Goal: Transaction & Acquisition: Purchase product/service

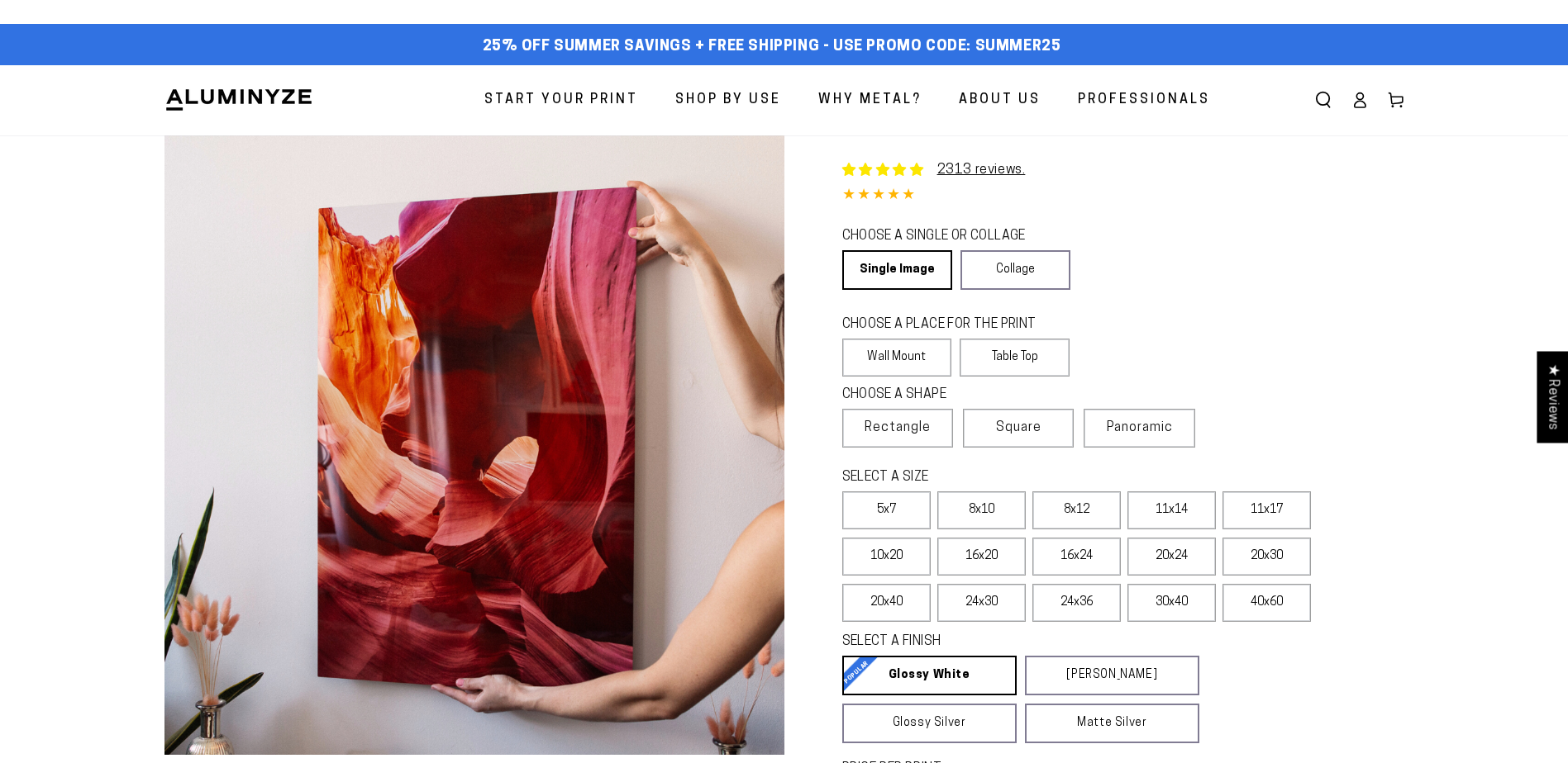
select select "**********"
click at [867, 281] on link "Single Image" at bounding box center [895, 270] width 107 height 40
click at [925, 359] on label "Wall Mount" at bounding box center [897, 358] width 110 height 38
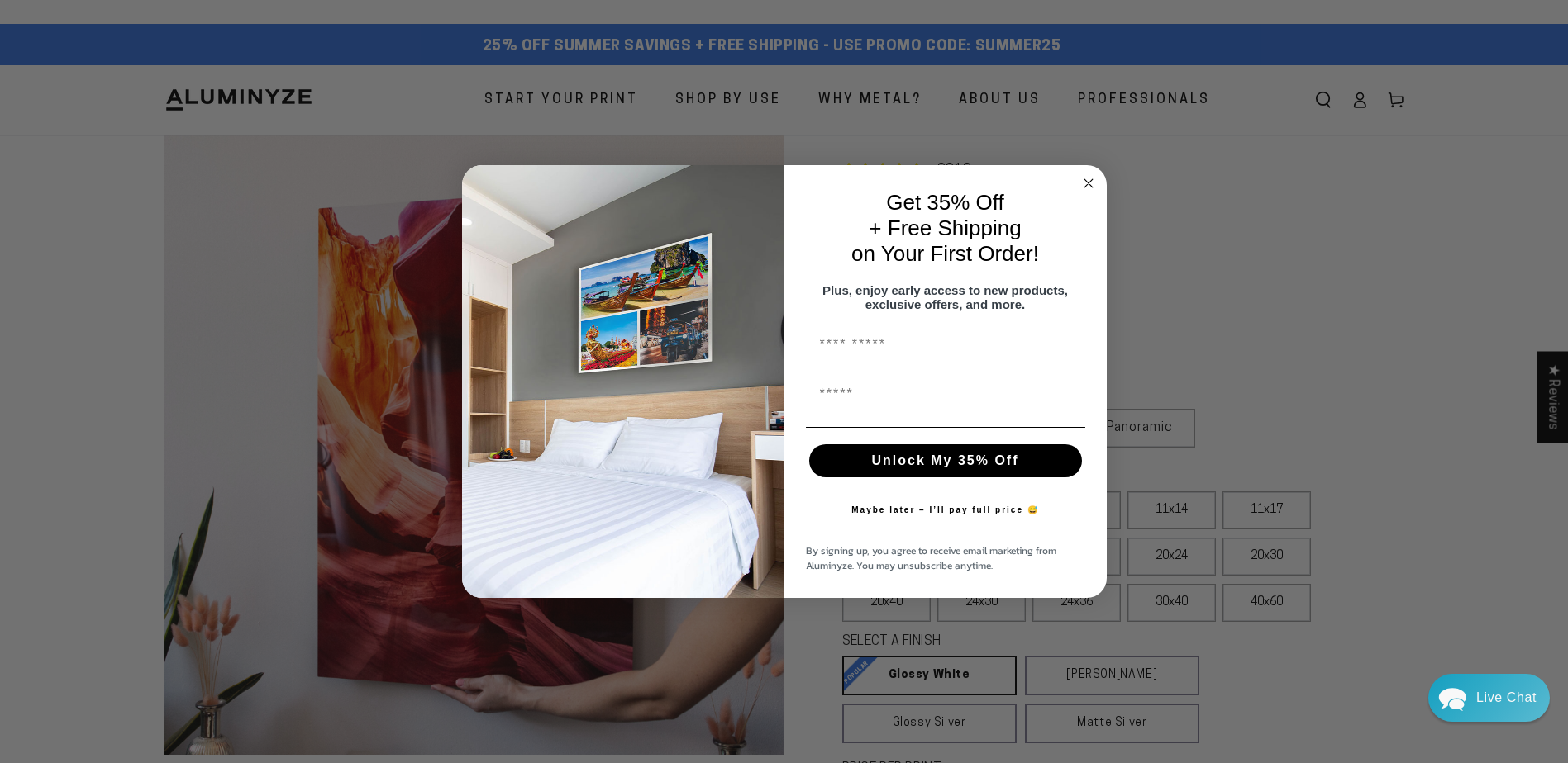
click at [1089, 186] on circle "Close dialog" at bounding box center [1088, 183] width 19 height 19
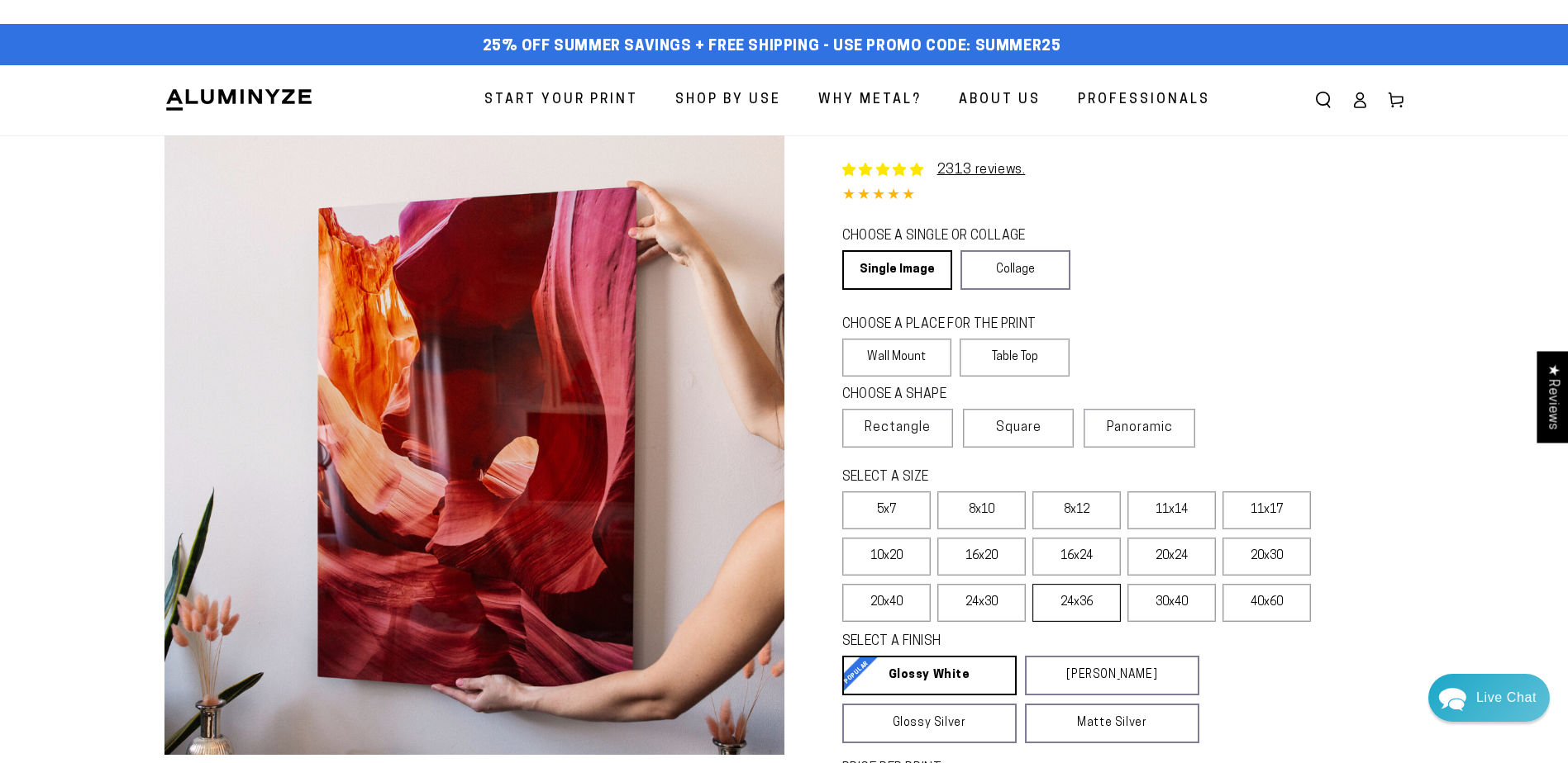
click at [1061, 613] on label "24x36" at bounding box center [1076, 603] width 88 height 38
click at [1085, 602] on label "24x36" at bounding box center [1076, 603] width 88 height 38
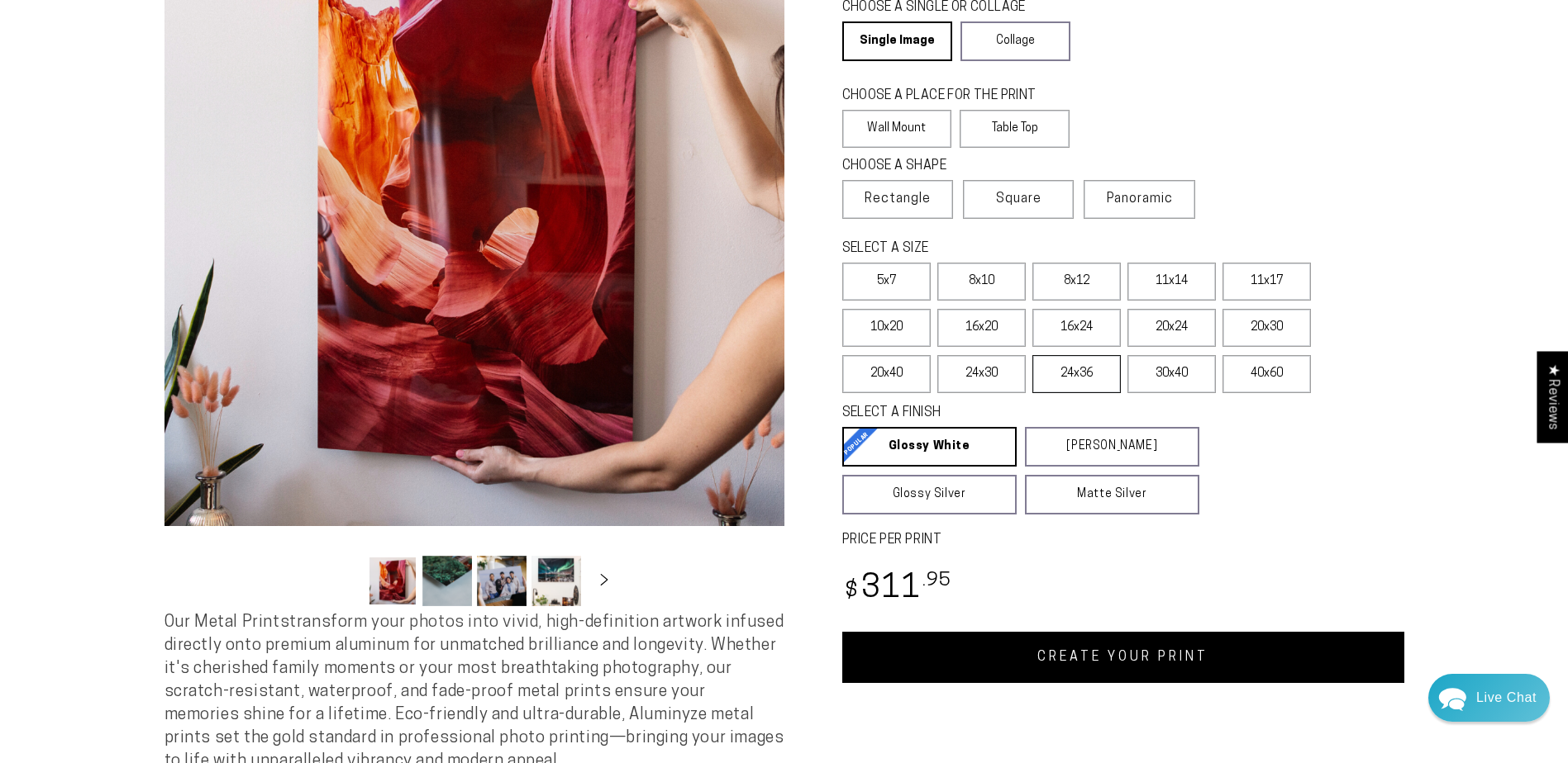
scroll to position [248, 0]
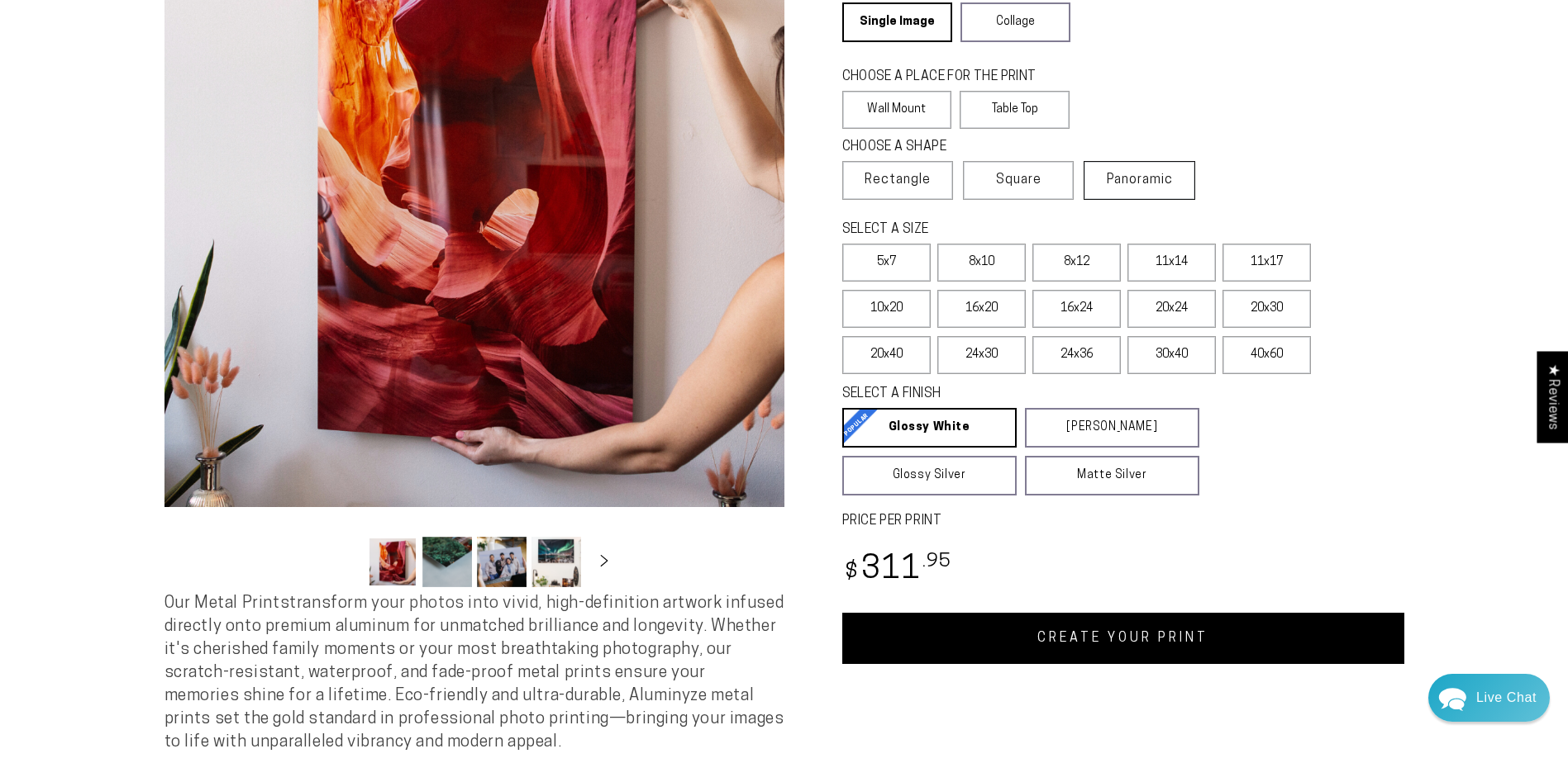
click at [1183, 189] on label "Panoramic" at bounding box center [1138, 180] width 111 height 39
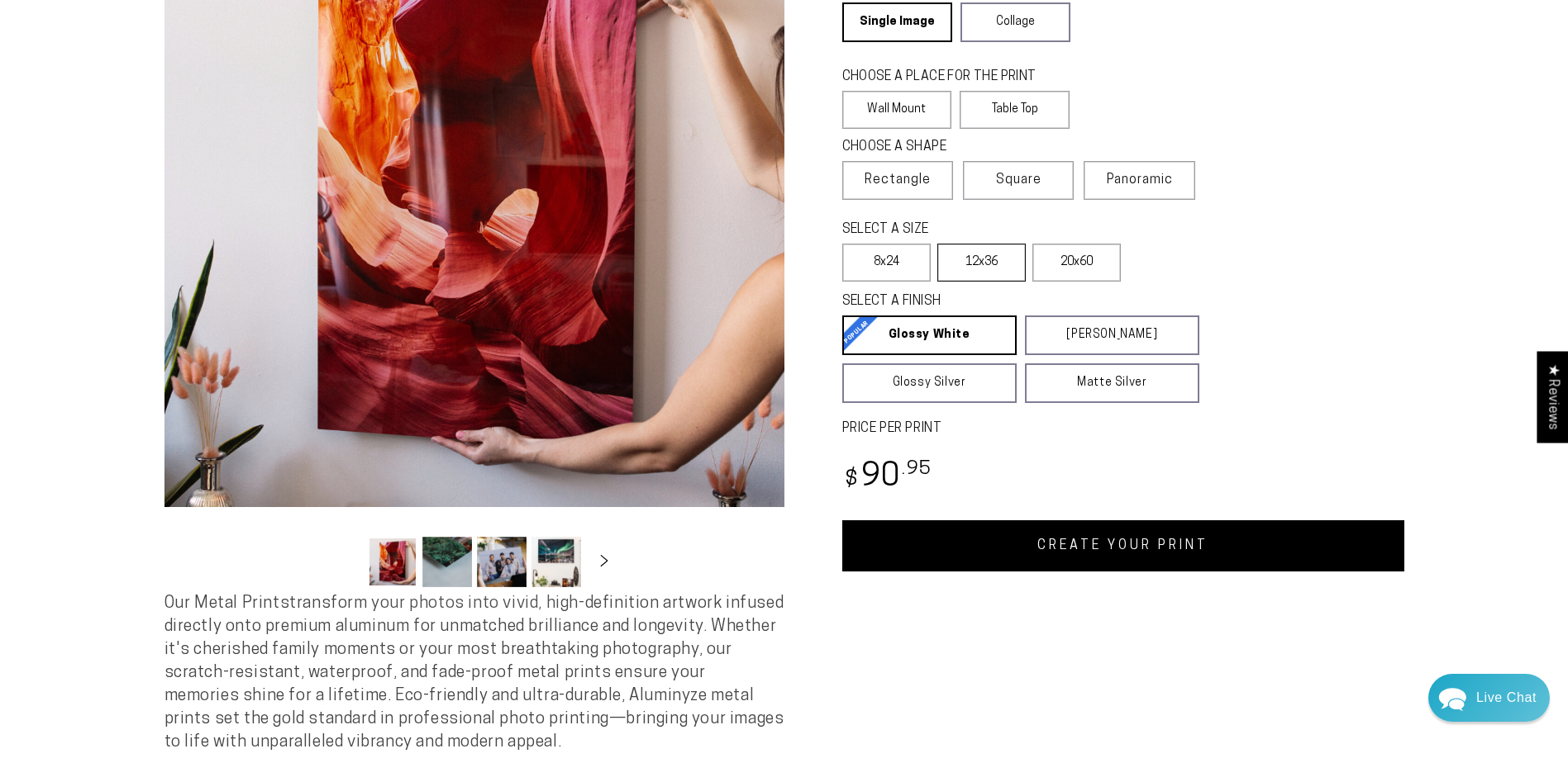
click at [975, 247] on label "12x36" at bounding box center [981, 263] width 88 height 38
drag, startPoint x: 975, startPoint y: 247, endPoint x: 1000, endPoint y: 267, distance: 32.0
click at [1000, 267] on label "12x36" at bounding box center [981, 263] width 88 height 38
click at [1134, 246] on fieldset "SELECT A SIZE Learn more 5x7 8x10" at bounding box center [1028, 255] width 373 height 69
click at [1063, 262] on label "20x60" at bounding box center [1076, 263] width 88 height 38
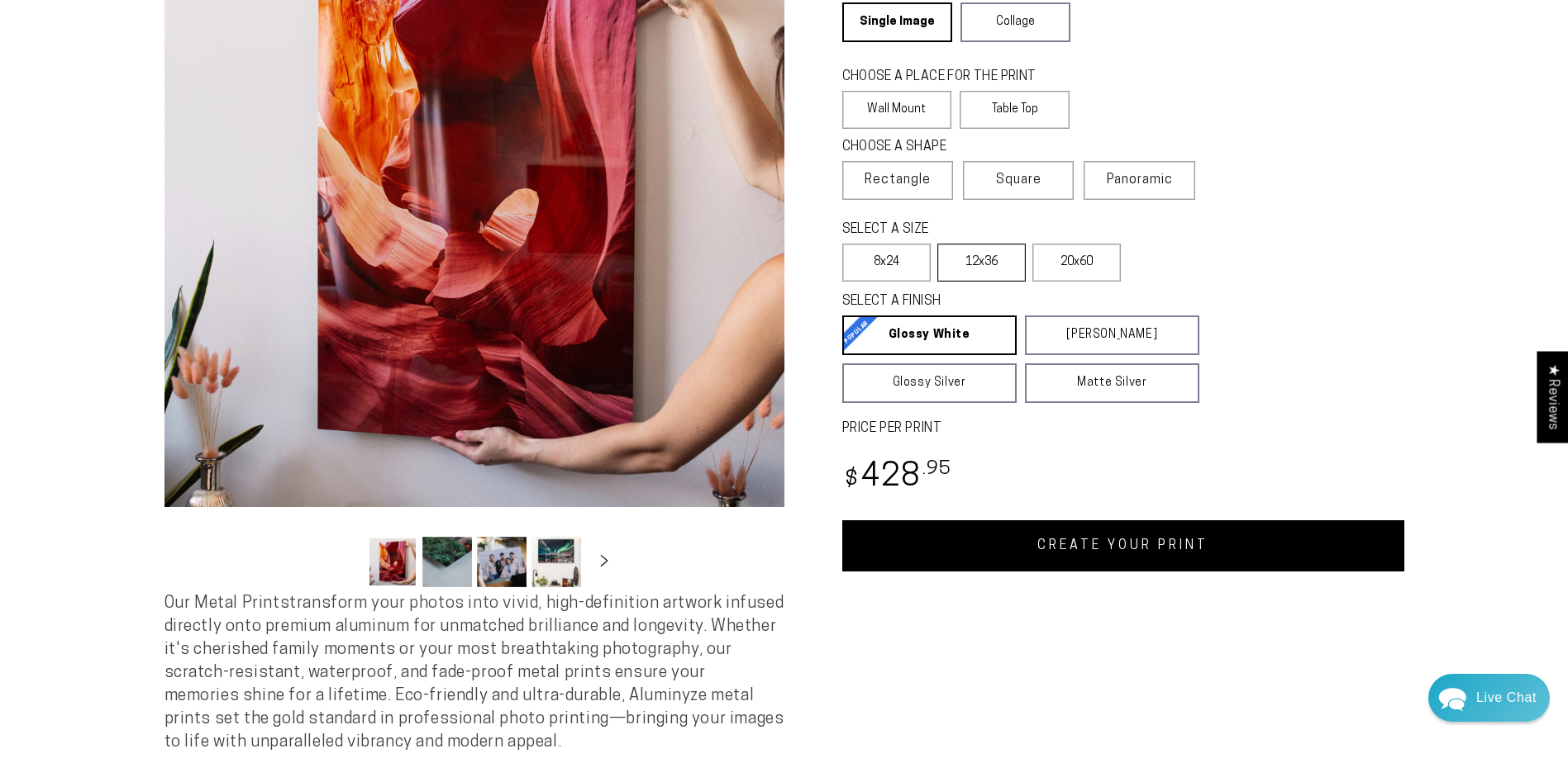
click at [979, 280] on label "12x36" at bounding box center [981, 263] width 88 height 38
